Goal: Task Accomplishment & Management: Manage account settings

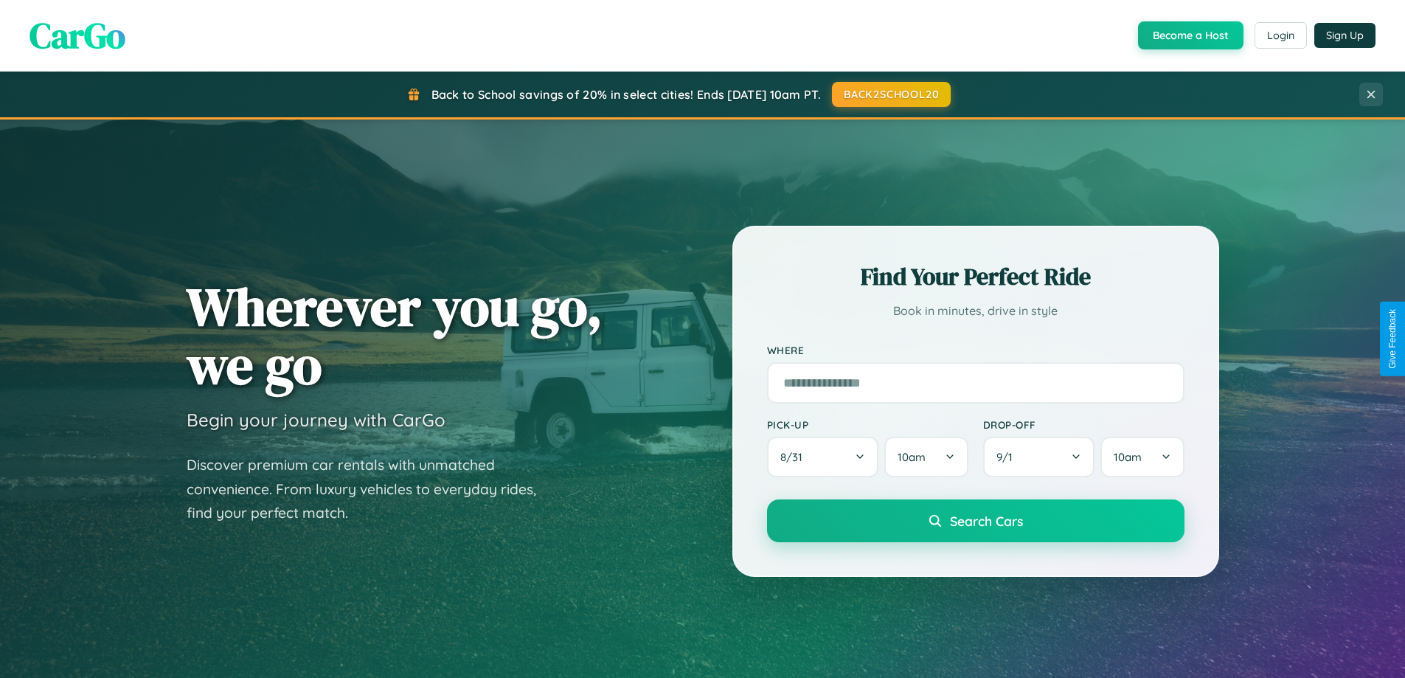
scroll to position [636, 0]
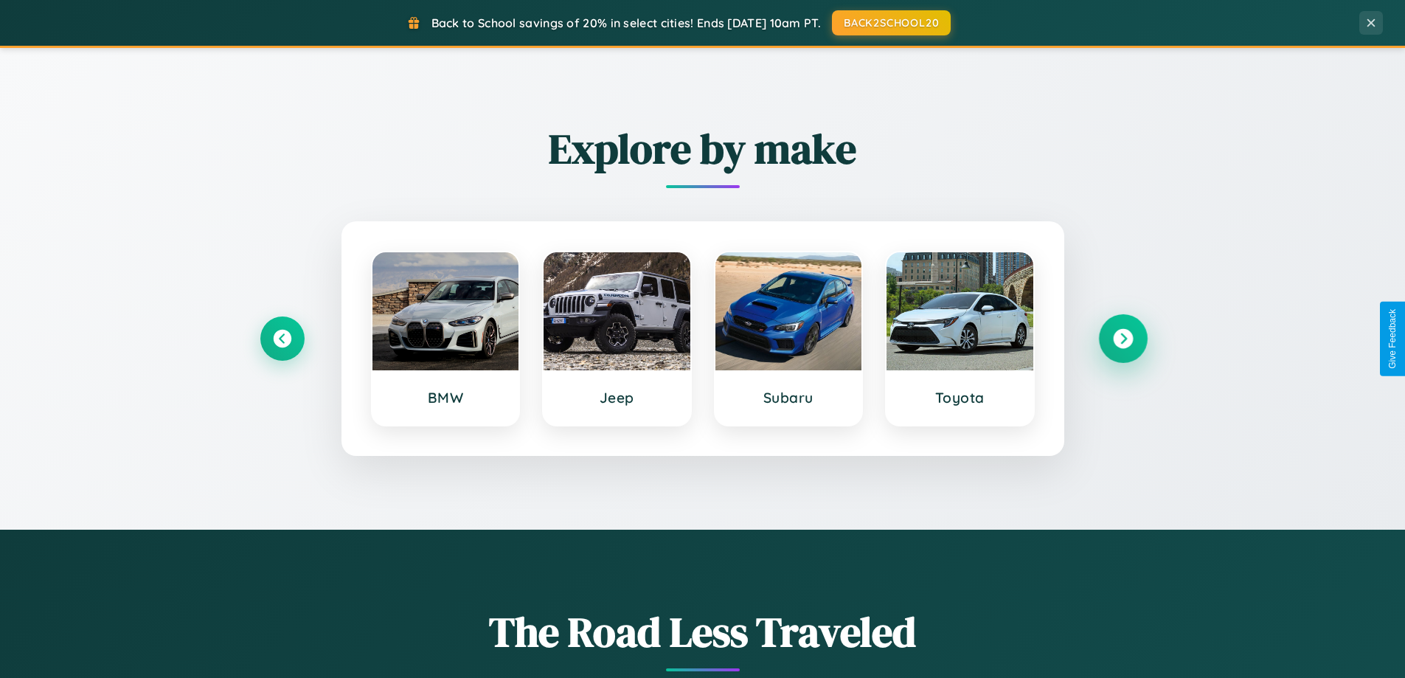
click at [1122, 338] on icon at bounding box center [1123, 339] width 20 height 20
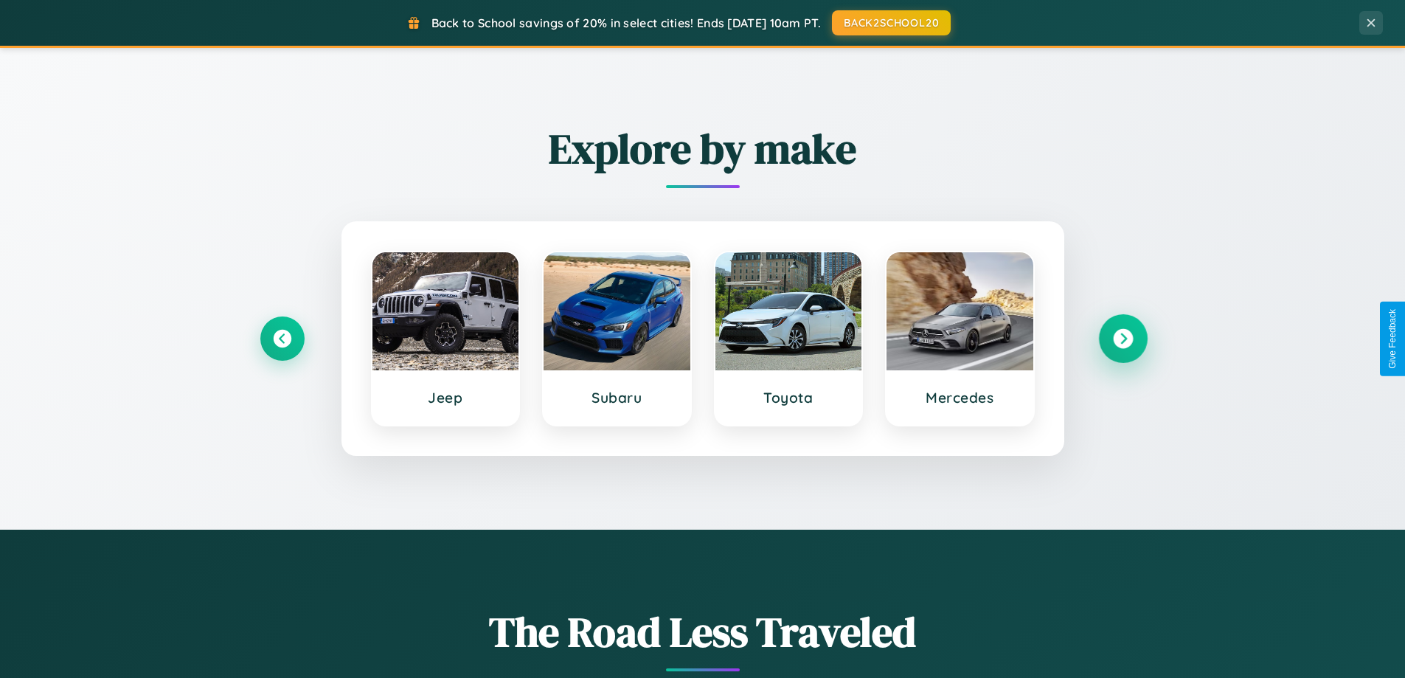
click at [1122, 338] on icon at bounding box center [1123, 339] width 20 height 20
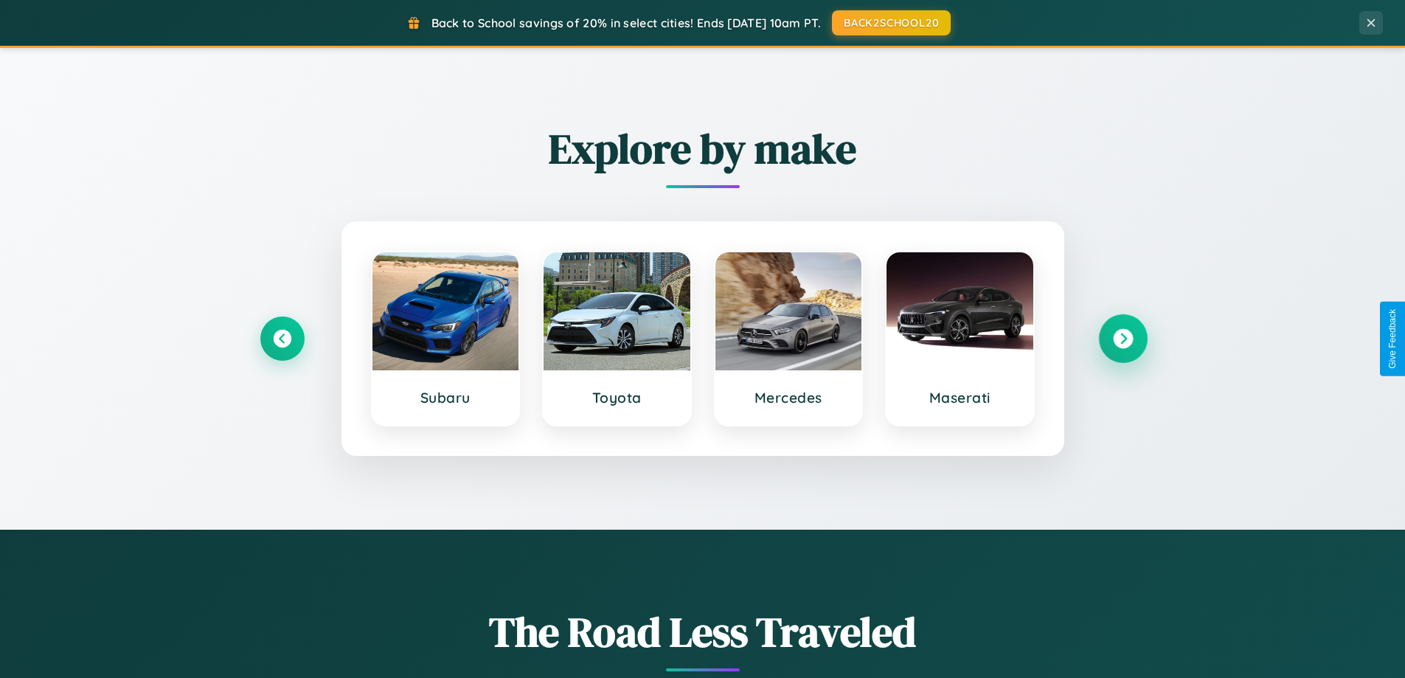
click at [1122, 338] on icon at bounding box center [1123, 339] width 20 height 20
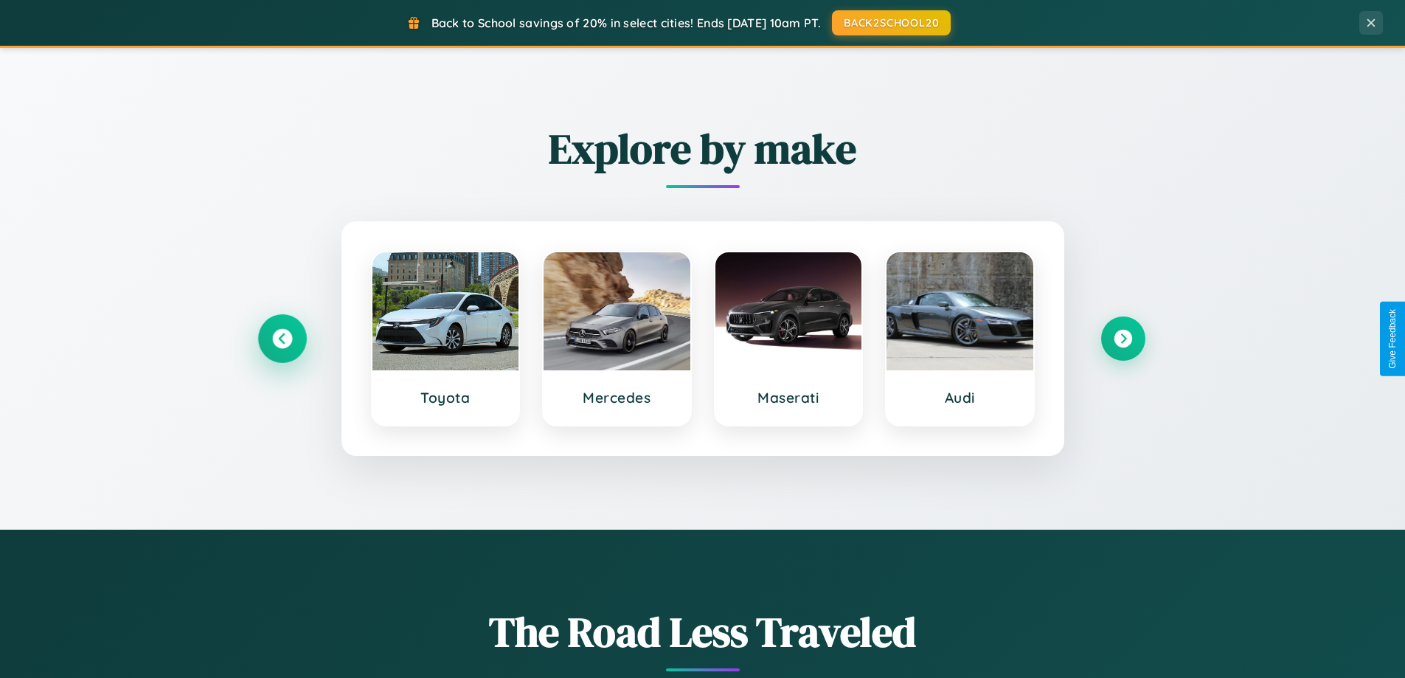
click at [282, 338] on icon at bounding box center [282, 339] width 20 height 20
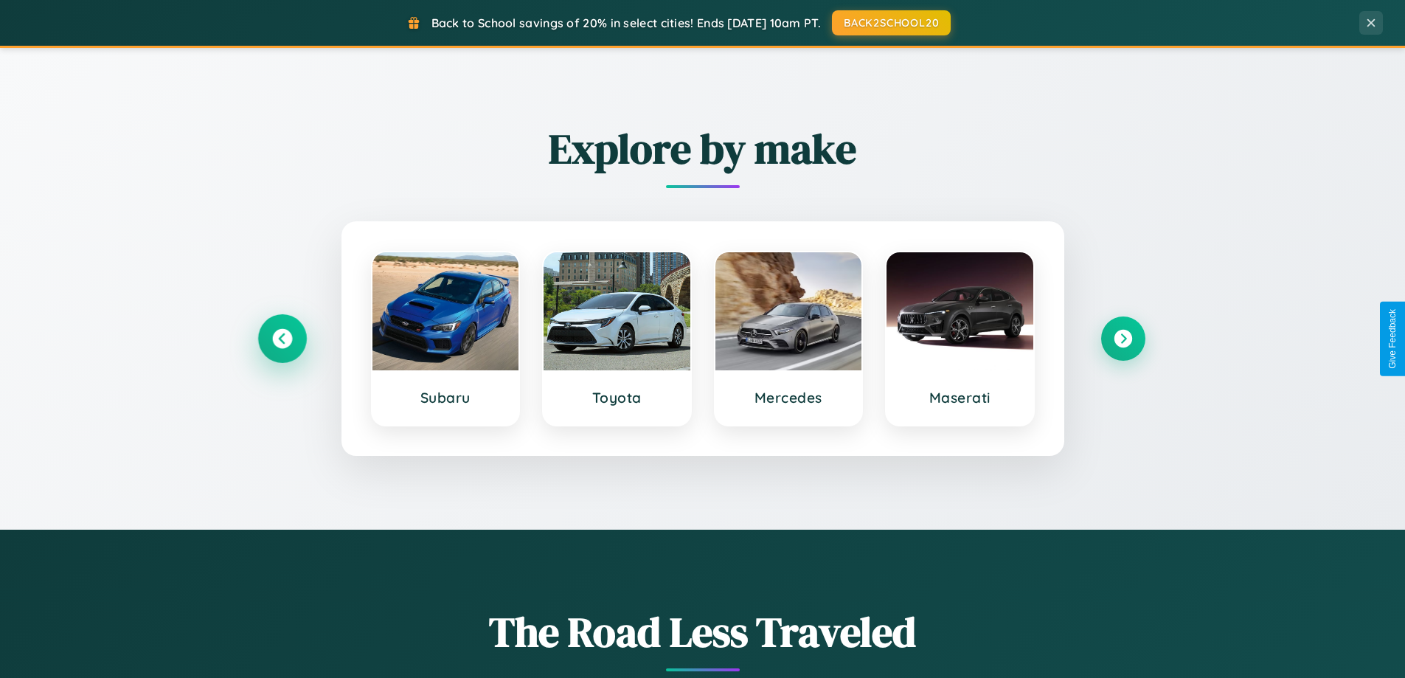
click at [282, 338] on icon at bounding box center [282, 339] width 20 height 20
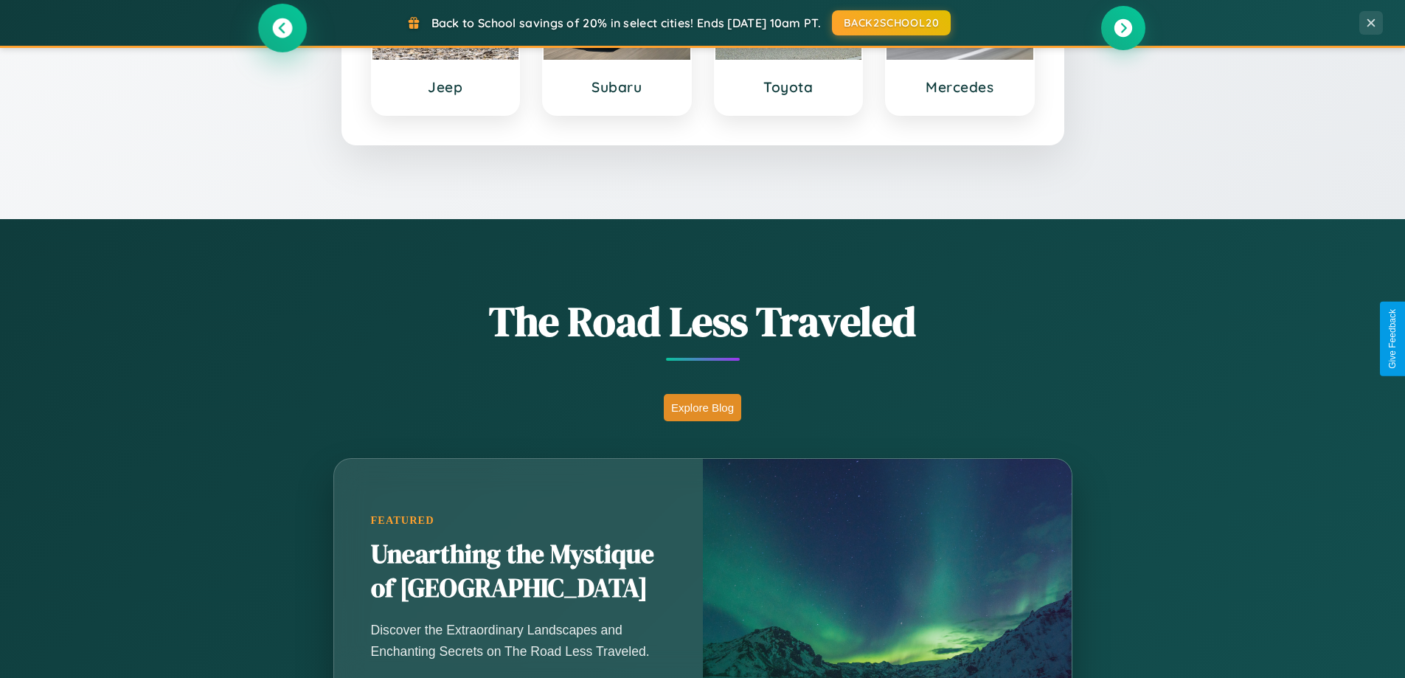
scroll to position [1015, 0]
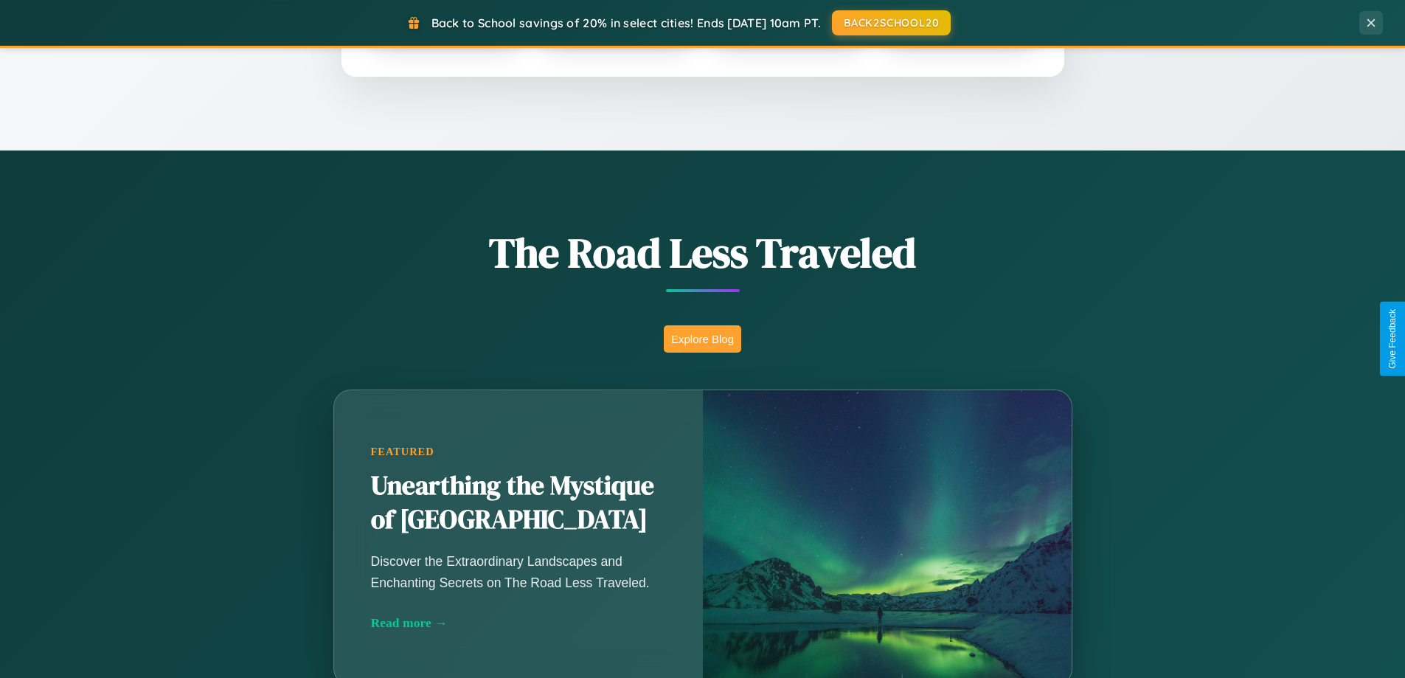
click at [702, 338] on button "Explore Blog" at bounding box center [702, 338] width 77 height 27
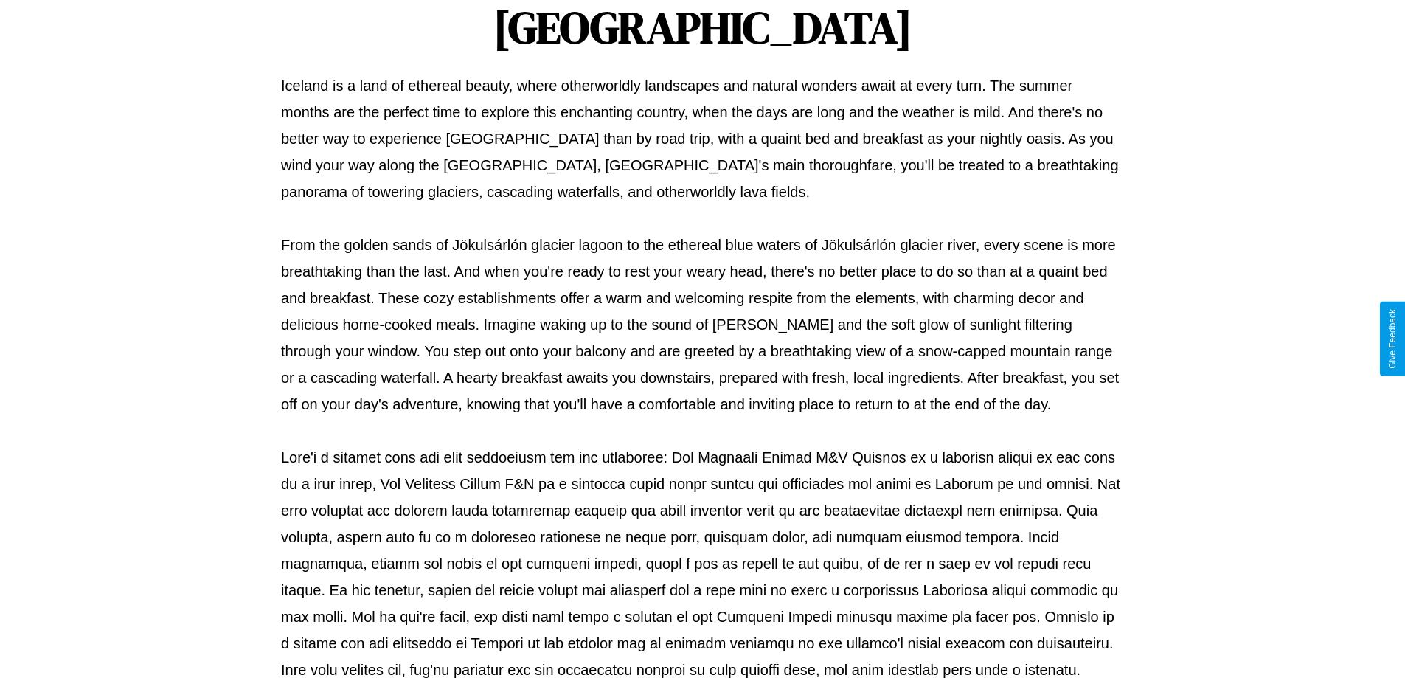
scroll to position [477, 0]
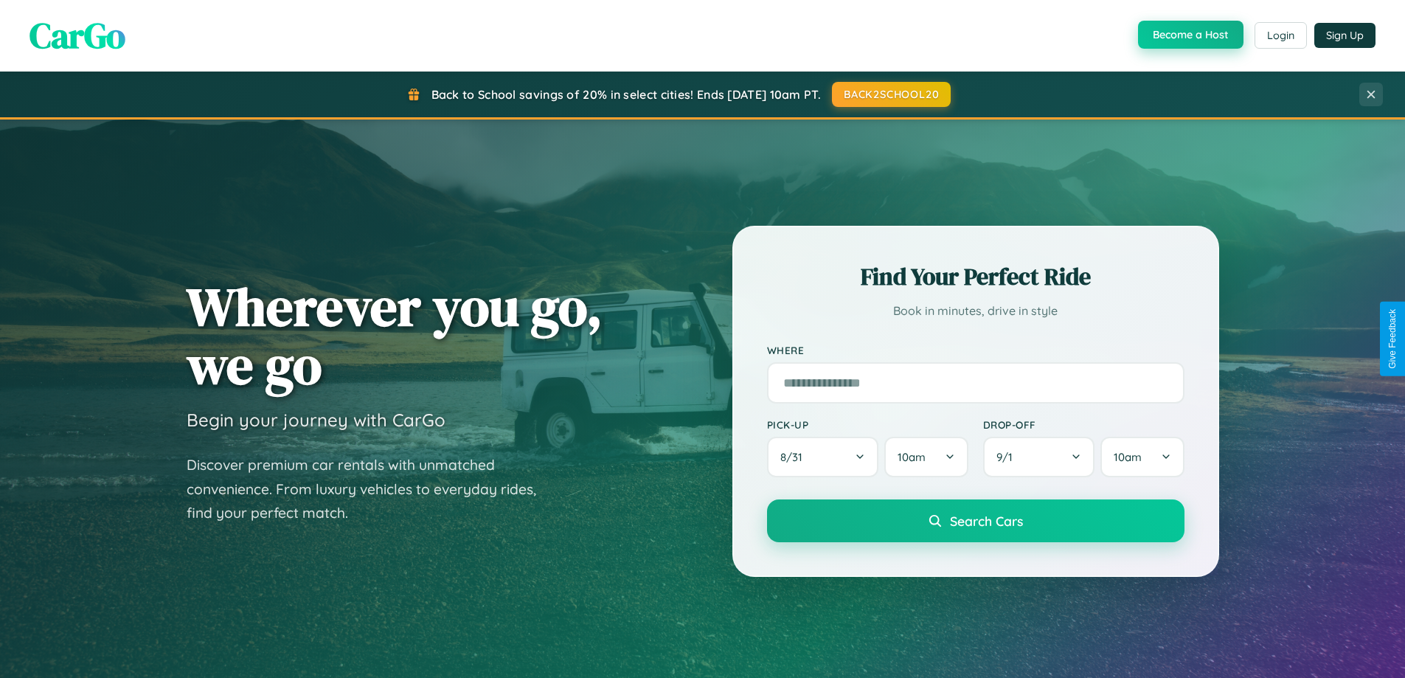
click at [1189, 35] on button "Become a Host" at bounding box center [1190, 35] width 105 height 28
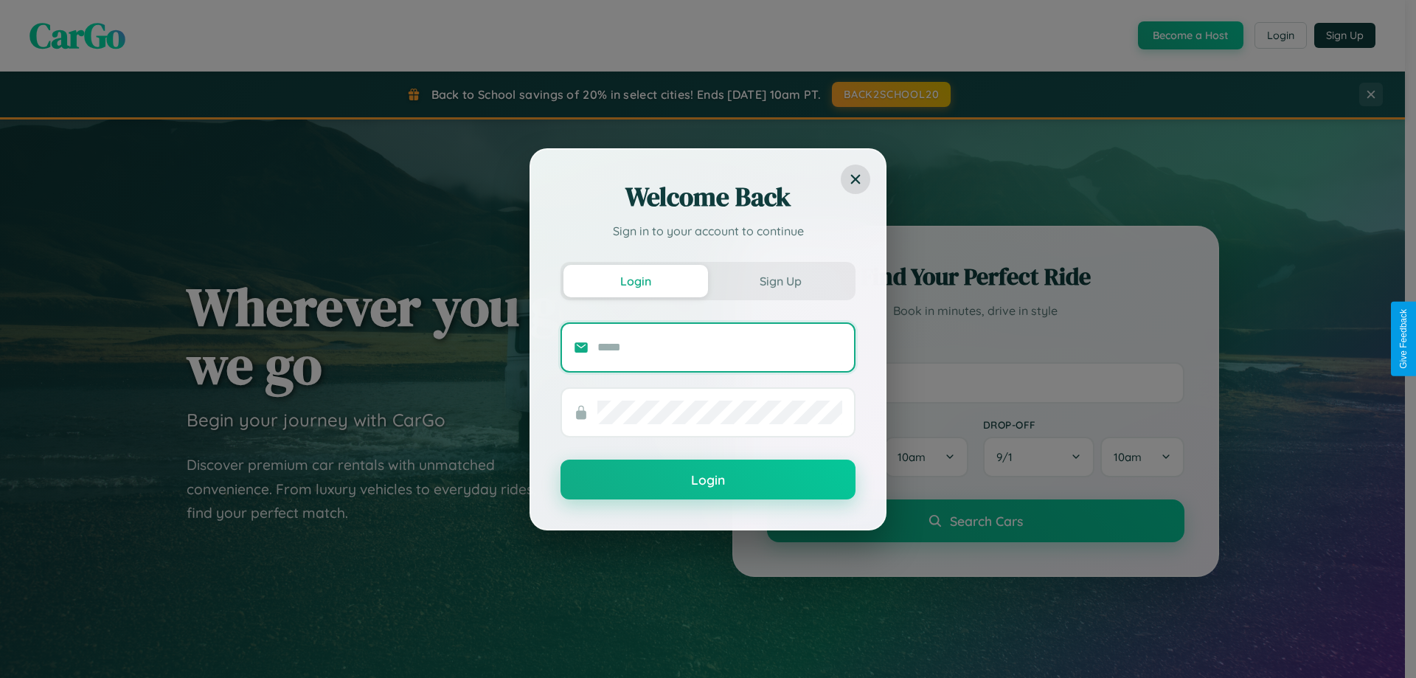
click at [720, 347] on input "text" at bounding box center [719, 347] width 245 height 24
type input "**********"
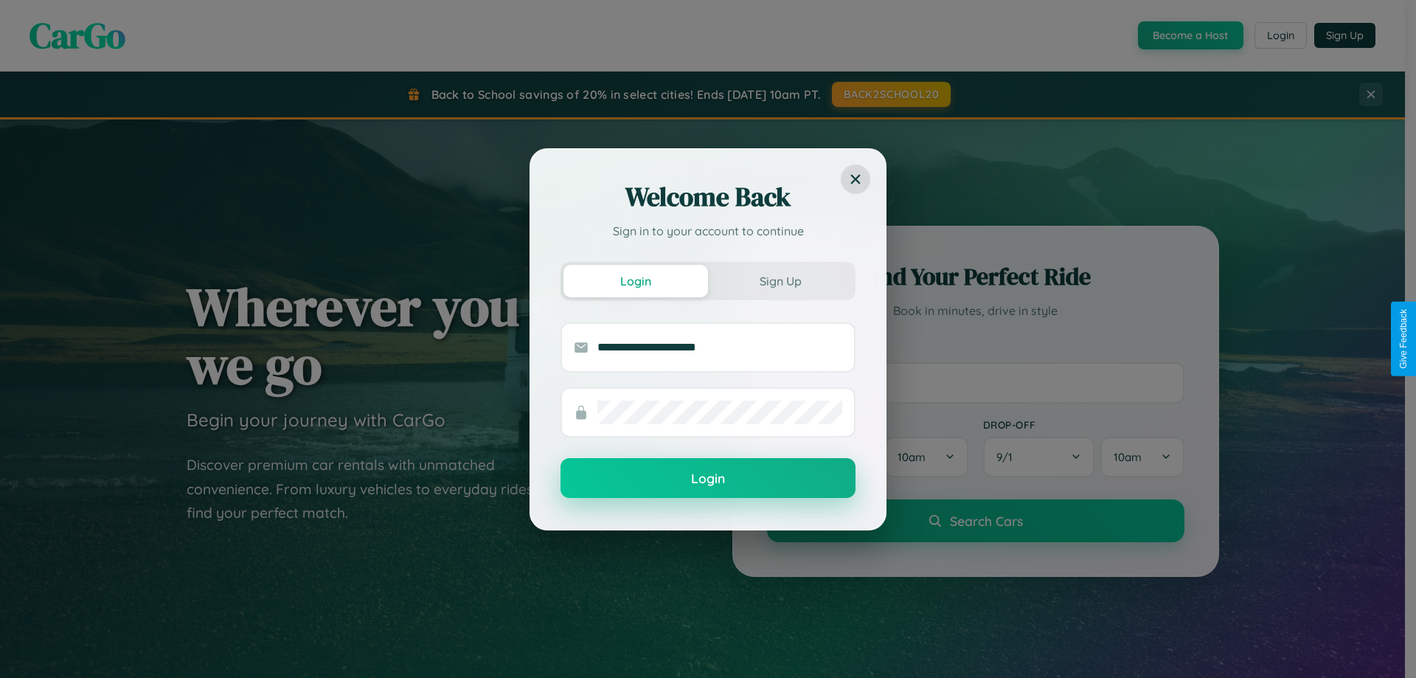
click at [708, 479] on button "Login" at bounding box center [707, 478] width 295 height 40
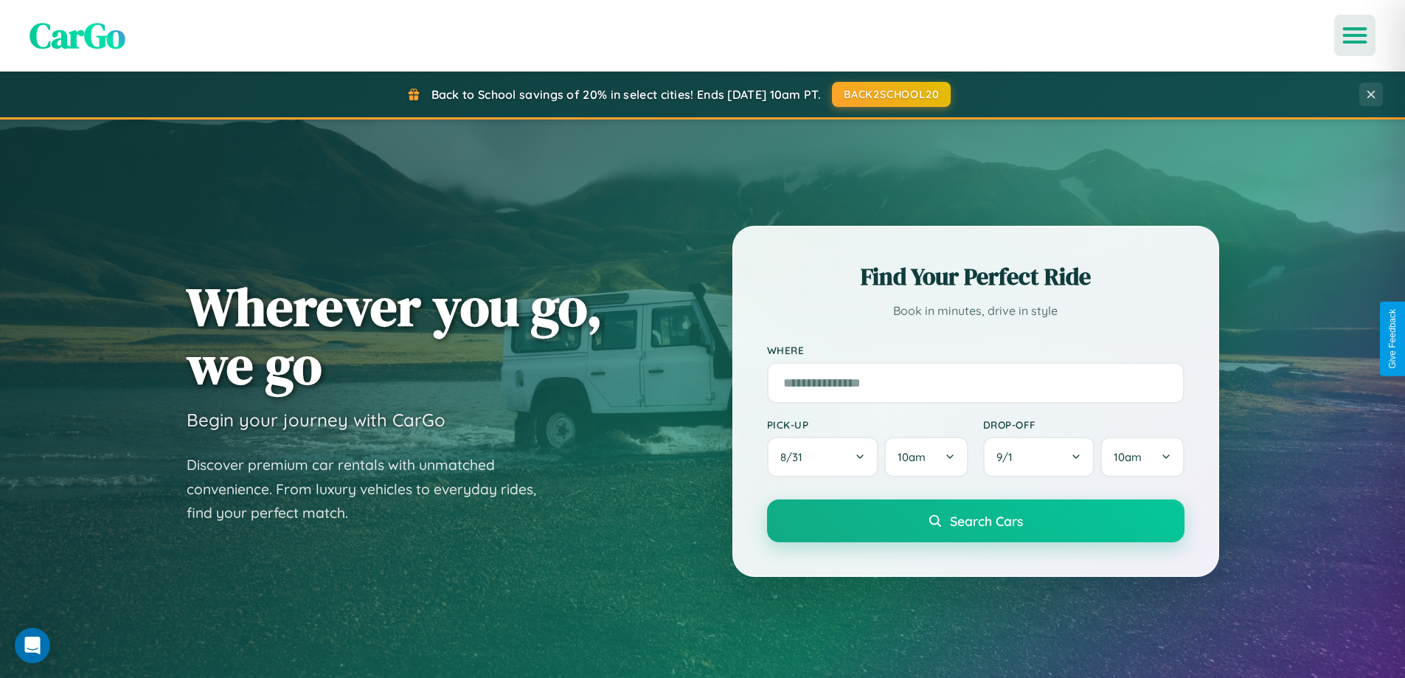
click at [1355, 35] on icon "Open menu" at bounding box center [1354, 35] width 21 height 13
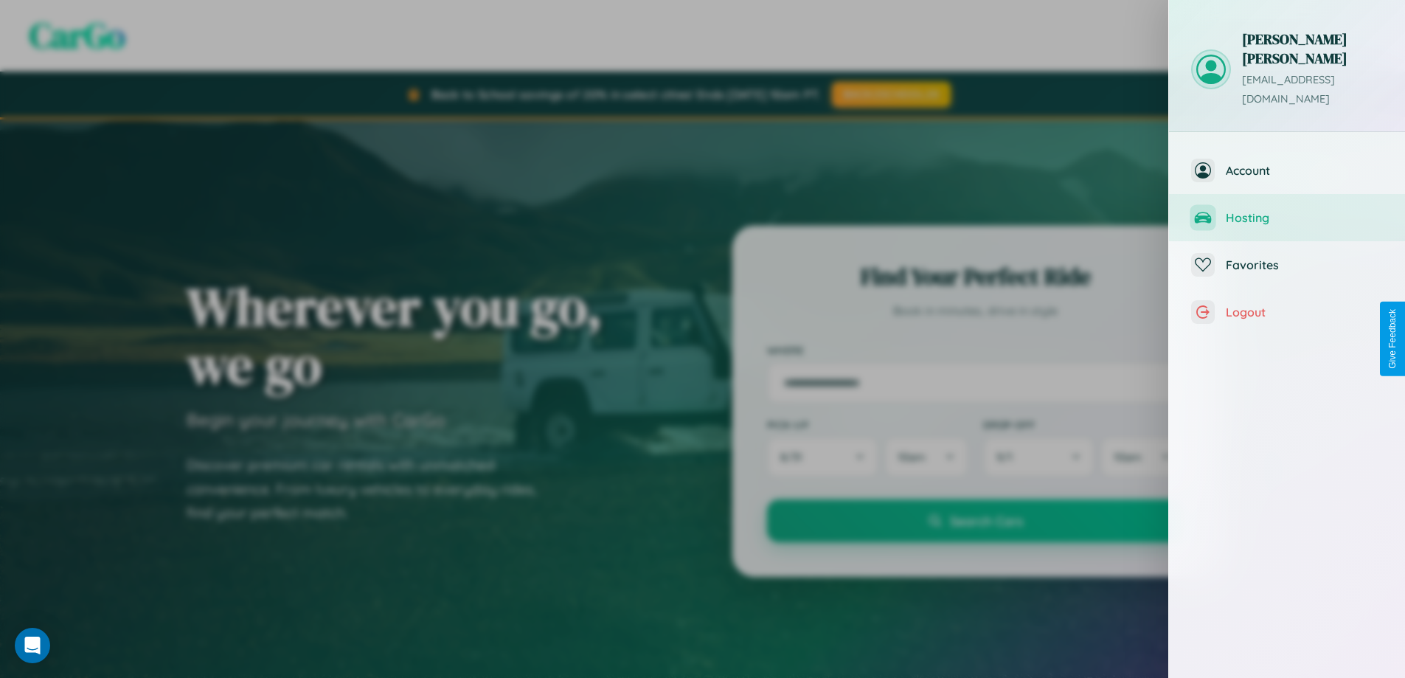
click at [1287, 210] on span "Hosting" at bounding box center [1303, 217] width 157 height 15
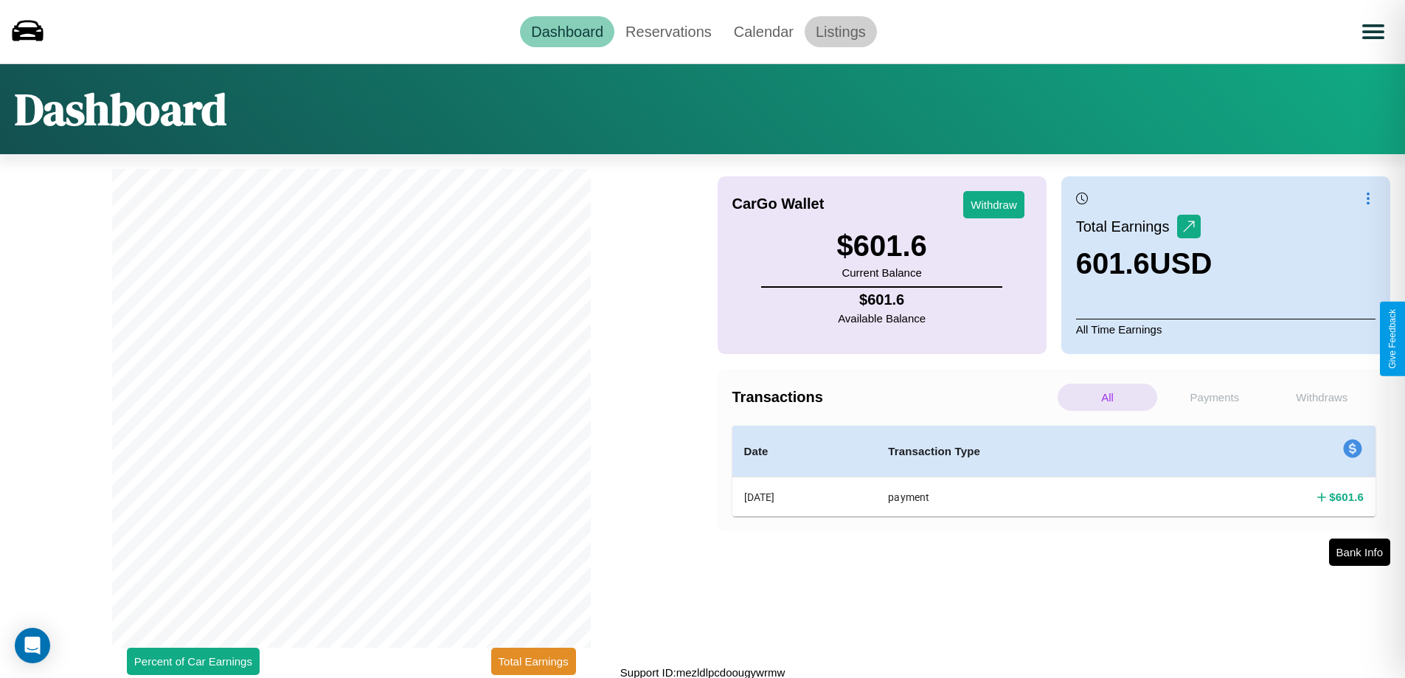
click at [840, 31] on link "Listings" at bounding box center [840, 31] width 72 height 31
